Goal: Task Accomplishment & Management: Complete application form

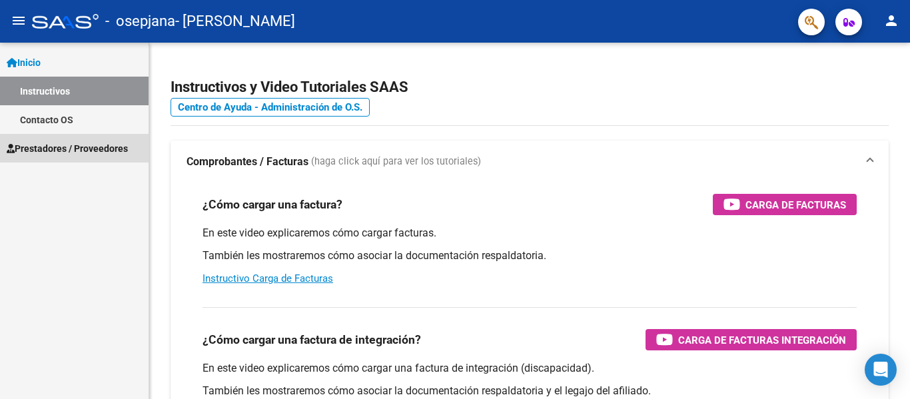
click at [39, 147] on span "Prestadores / Proveedores" at bounding box center [67, 148] width 121 height 15
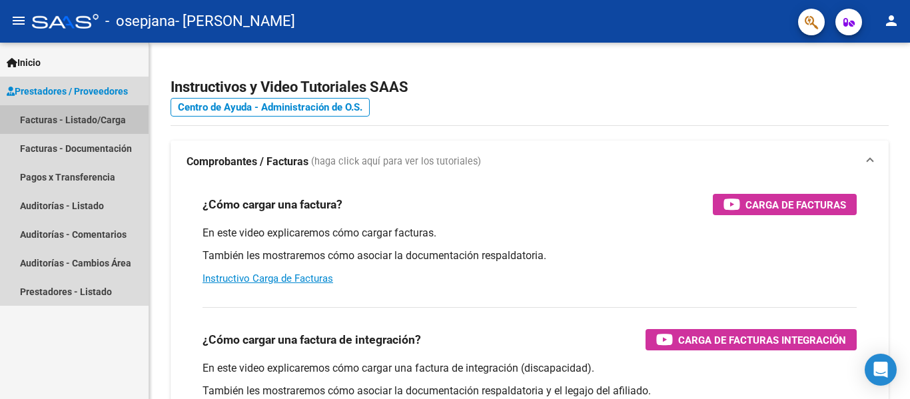
click at [37, 113] on link "Facturas - Listado/Carga" at bounding box center [74, 119] width 149 height 29
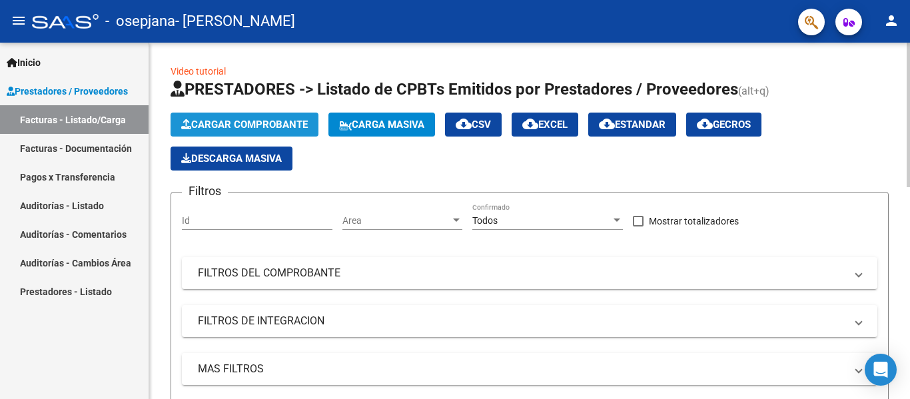
click at [235, 121] on span "Cargar Comprobante" at bounding box center [244, 125] width 127 height 12
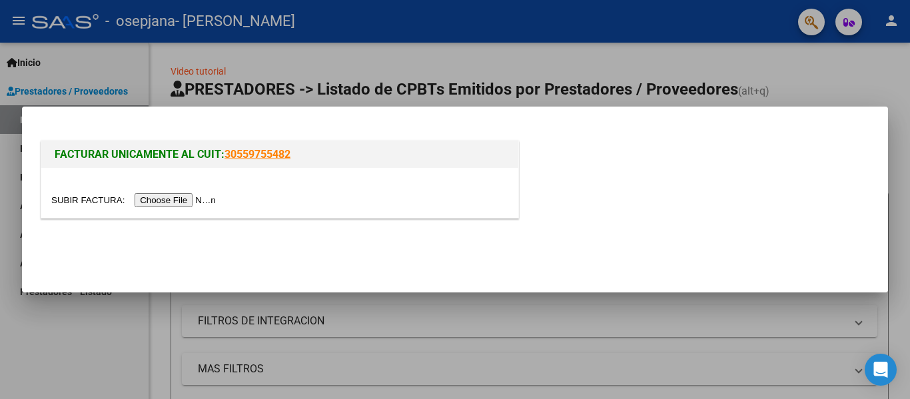
click at [201, 202] on input "file" at bounding box center [135, 200] width 169 height 14
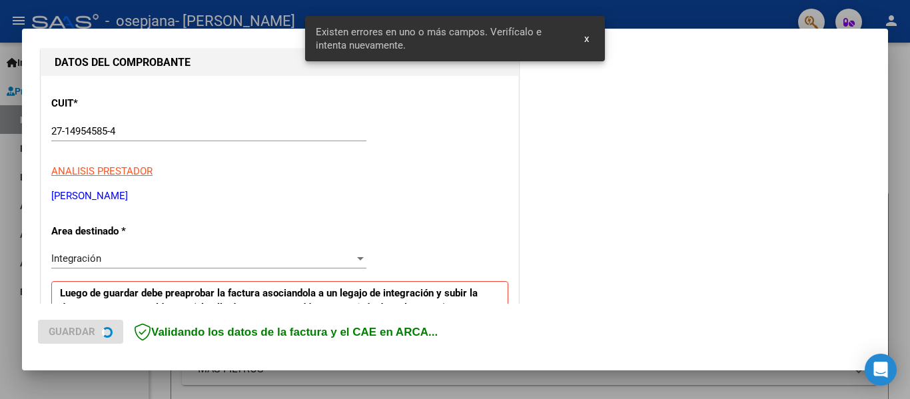
scroll to position [309, 0]
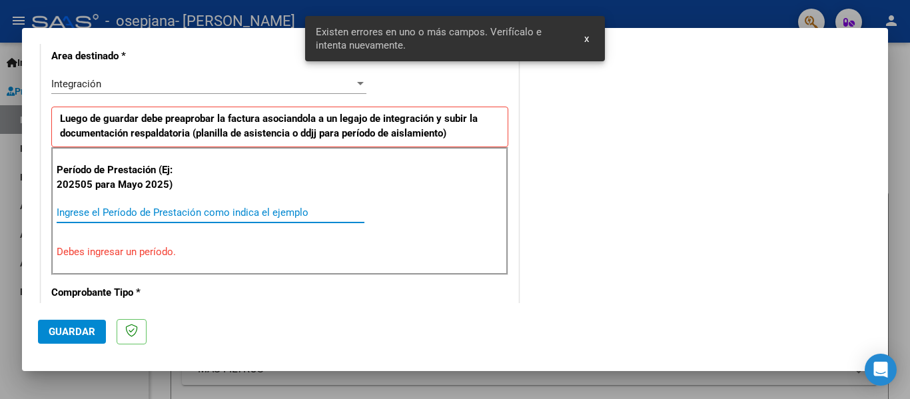
click at [317, 213] on input "Ingrese el Período de Prestación como indica el ejemplo" at bounding box center [211, 213] width 308 height 12
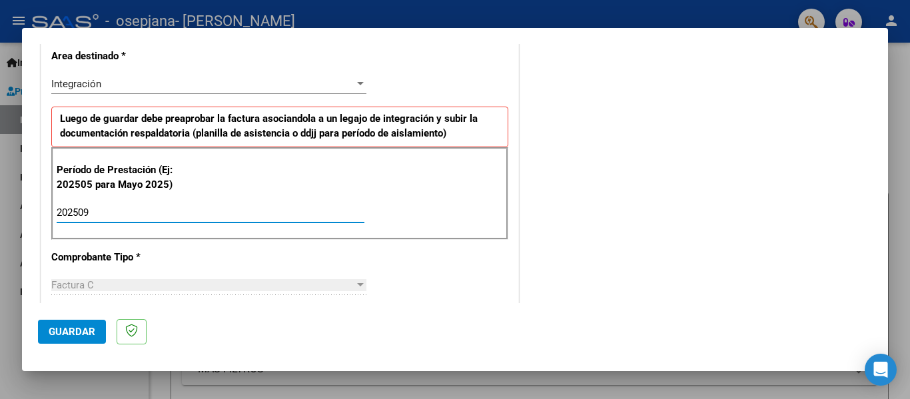
type input "202509"
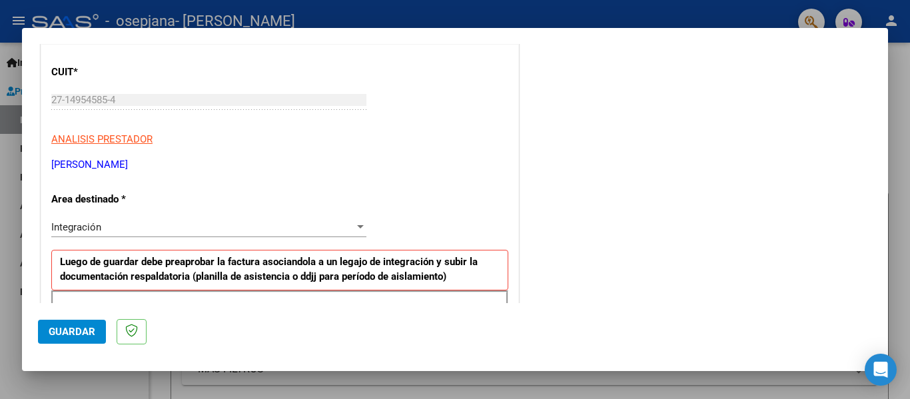
scroll to position [0, 0]
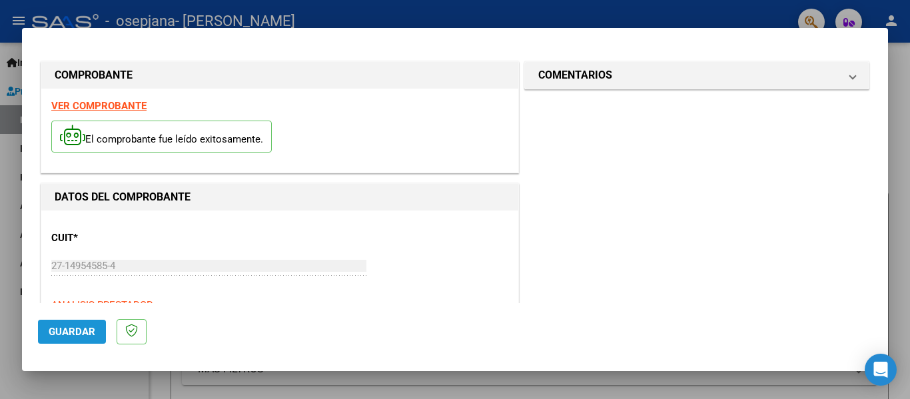
click at [74, 329] on span "Guardar" at bounding box center [72, 332] width 47 height 12
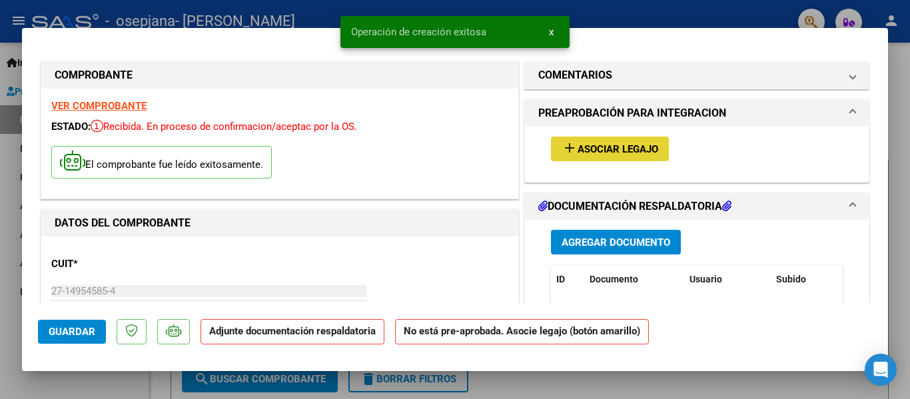
click at [613, 152] on span "Asociar Legajo" at bounding box center [618, 149] width 81 height 12
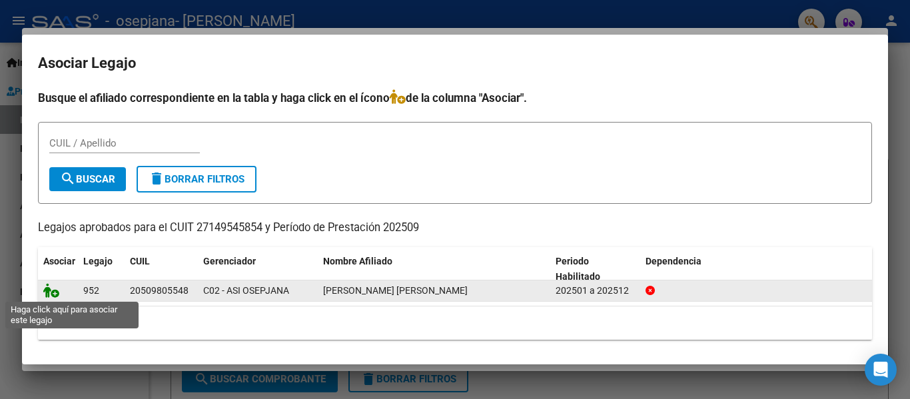
click at [51, 294] on icon at bounding box center [51, 290] width 16 height 15
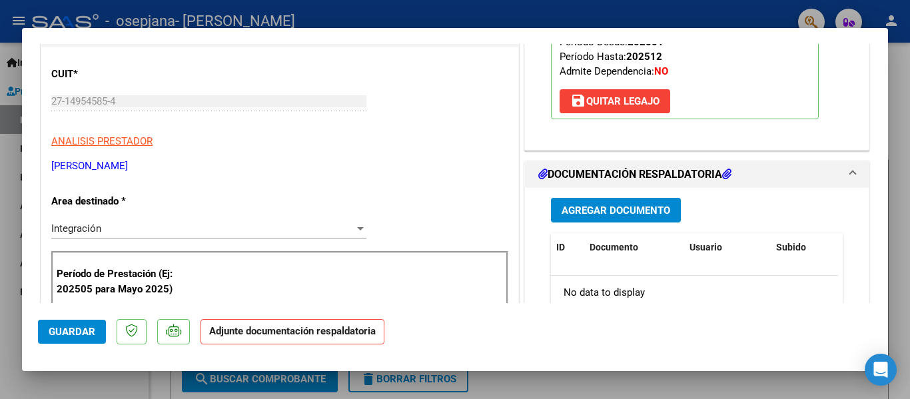
scroll to position [223, 0]
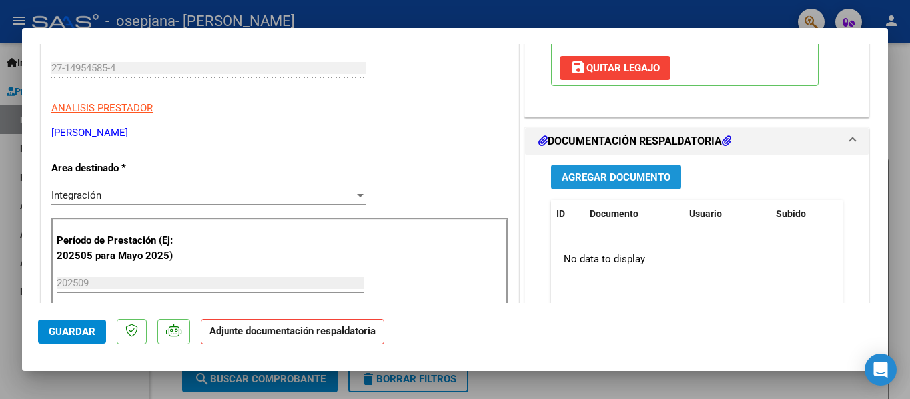
click at [607, 181] on span "Agregar Documento" at bounding box center [616, 177] width 109 height 12
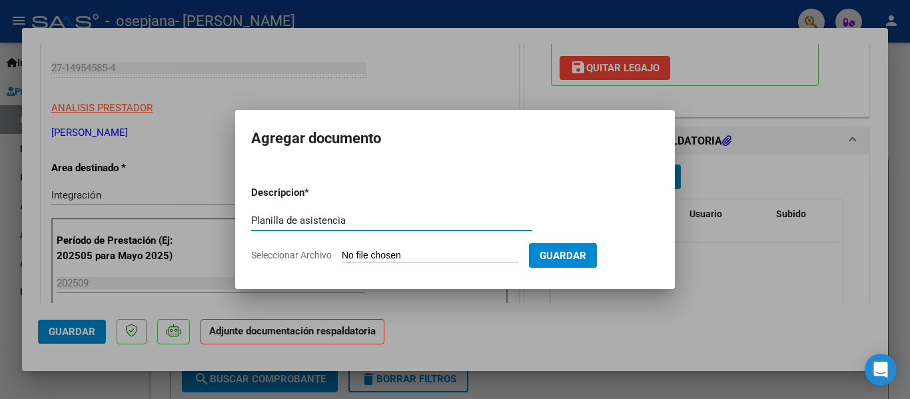
type input "Planilla de asistencia"
click at [402, 249] on form "Descripcion * Planilla de asistencia Escriba aquí una descripcion Seleccionar A…" at bounding box center [455, 223] width 408 height 97
click at [372, 259] on input "Seleccionar Archivo" at bounding box center [430, 256] width 177 height 13
type input "C:\fakepath\PLANILLA ASISTENCIA SEPTIEMBRE [PERSON_NAME].pdf"
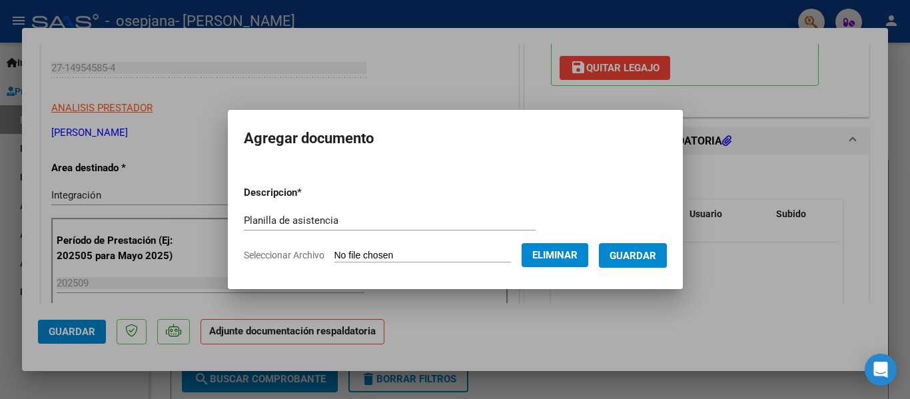
click at [635, 254] on span "Guardar" at bounding box center [633, 256] width 47 height 12
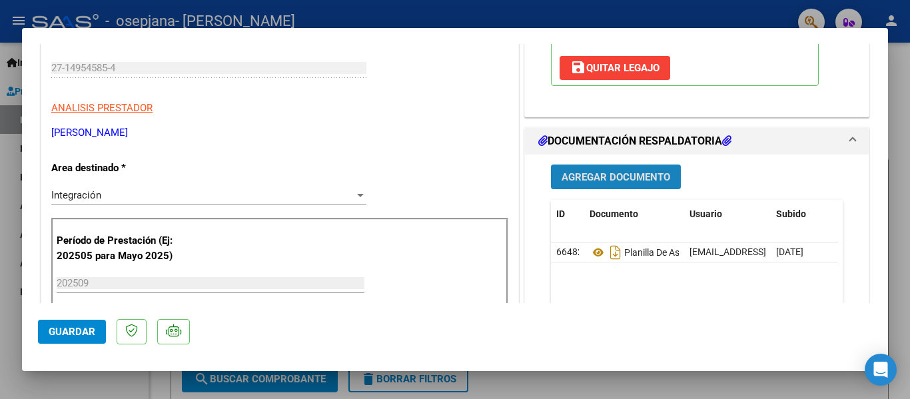
click at [615, 169] on button "Agregar Documento" at bounding box center [616, 177] width 130 height 25
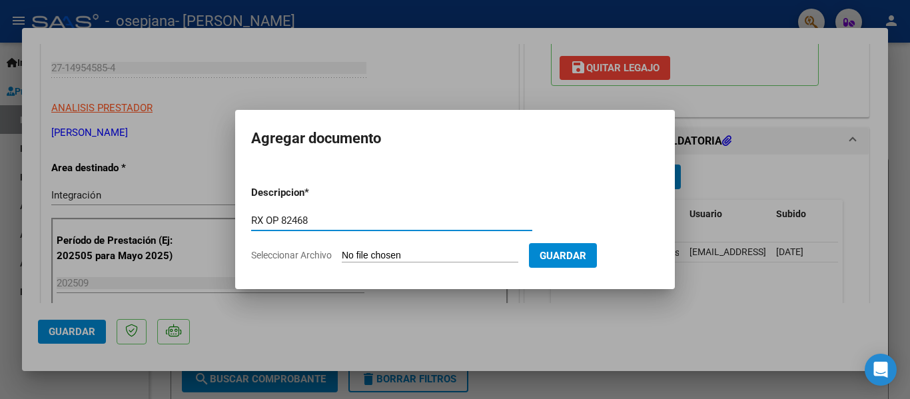
type input "RX OP 82468"
click at [423, 253] on input "Seleccionar Archivo" at bounding box center [430, 256] width 177 height 13
click at [421, 254] on input "Seleccionar Archivo" at bounding box center [430, 256] width 177 height 13
type input "C:\fakepath\RX 356 OP 82468.pdf"
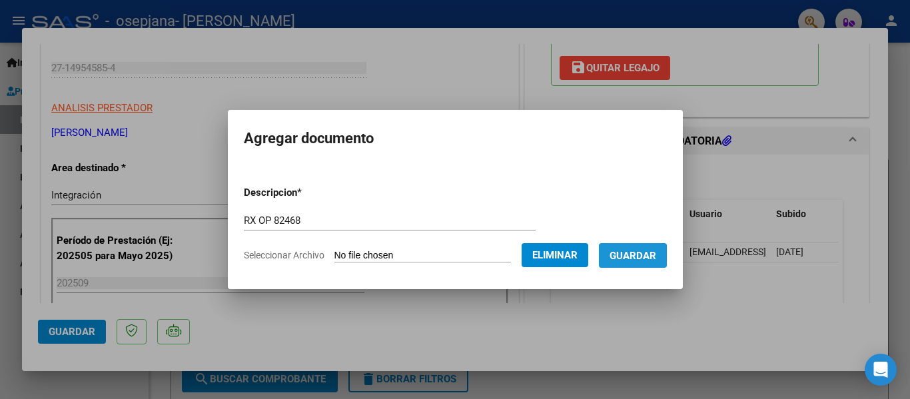
click at [647, 256] on span "Guardar" at bounding box center [633, 256] width 47 height 12
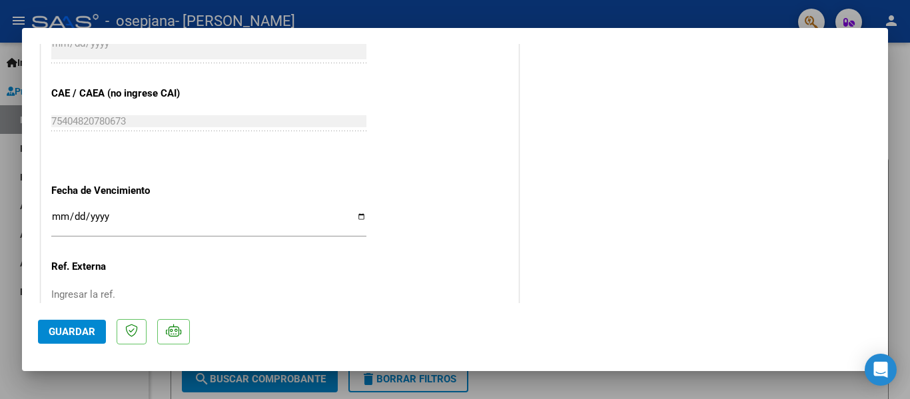
scroll to position [934, 0]
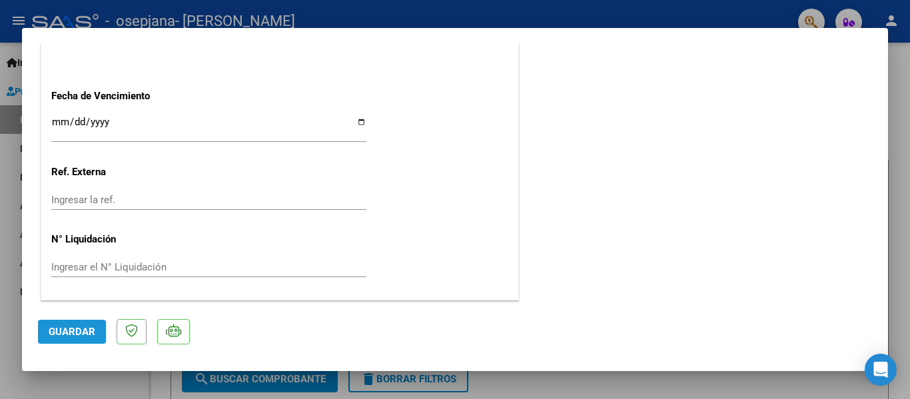
click at [65, 333] on span "Guardar" at bounding box center [72, 332] width 47 height 12
click at [660, 18] on div at bounding box center [455, 199] width 910 height 399
type input "$ 0,00"
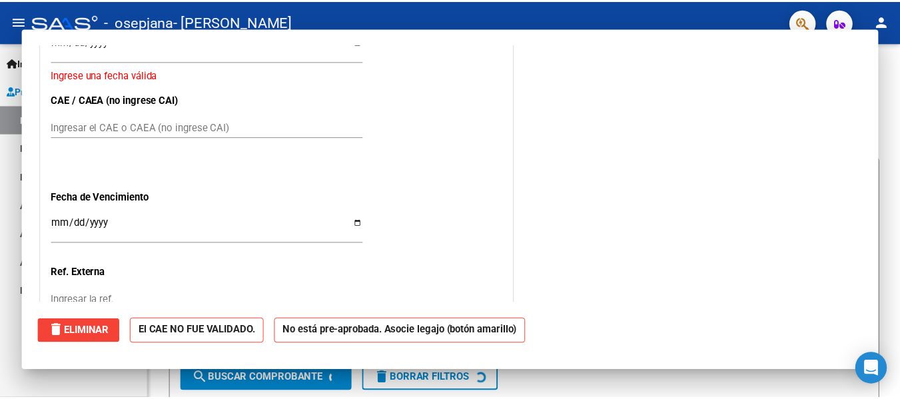
scroll to position [0, 0]
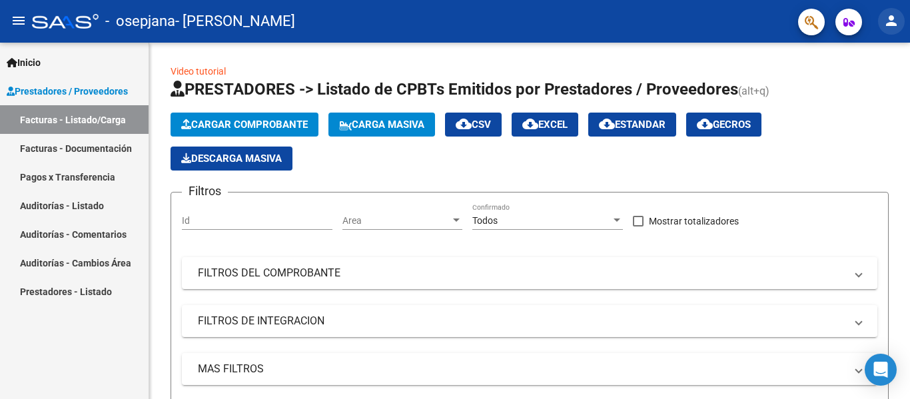
click at [891, 21] on mat-icon "person" at bounding box center [892, 21] width 16 height 16
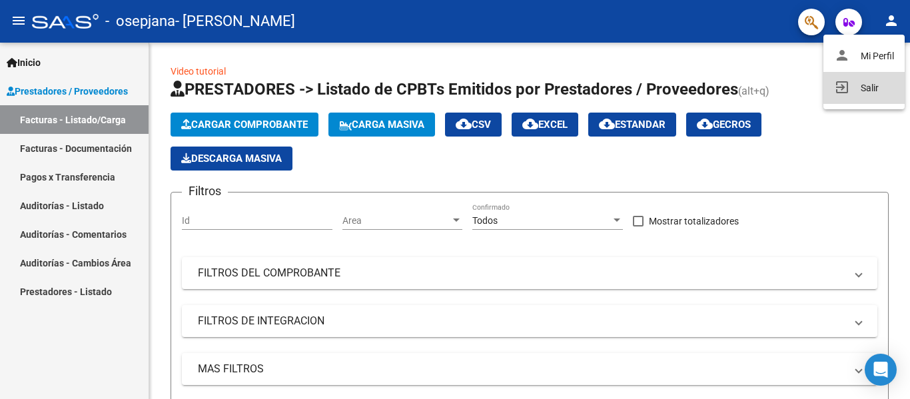
click at [864, 85] on button "exit_to_app Salir" at bounding box center [864, 88] width 81 height 32
